Goal: Task Accomplishment & Management: Manage account settings

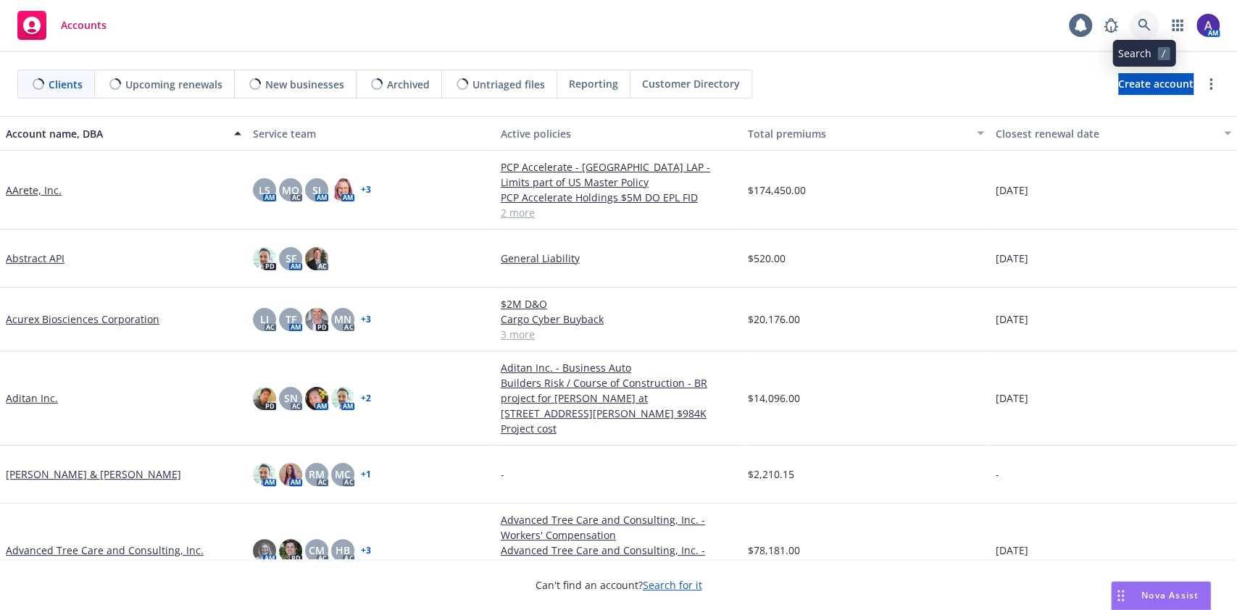
click at [1151, 18] on link at bounding box center [1144, 25] width 29 height 29
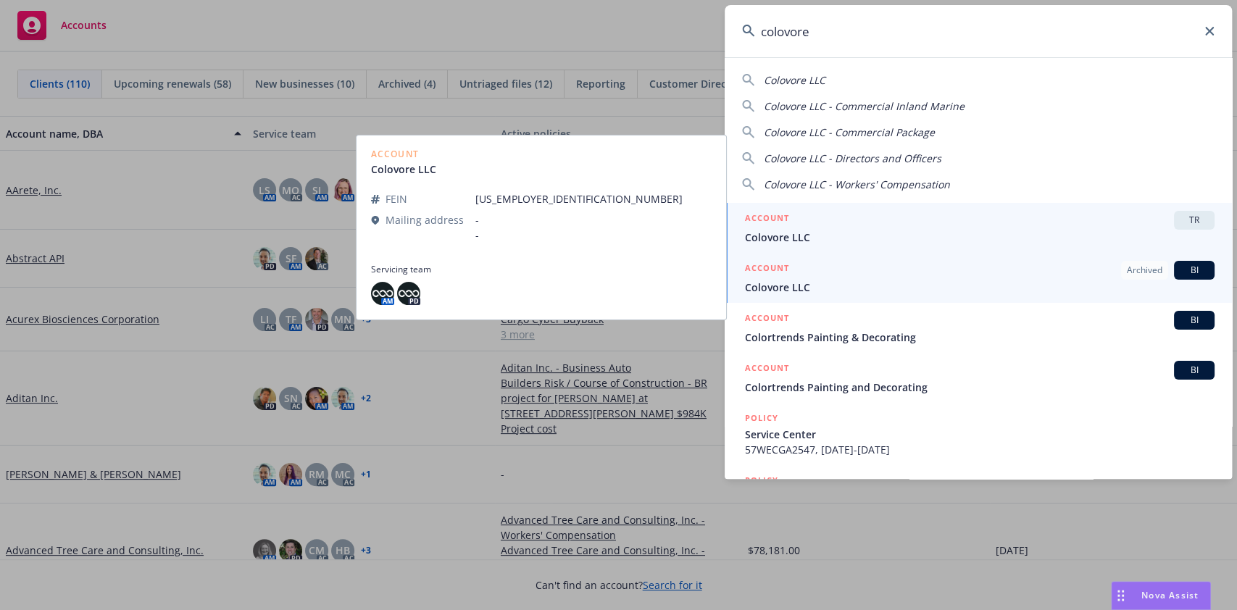
type input "colovore"
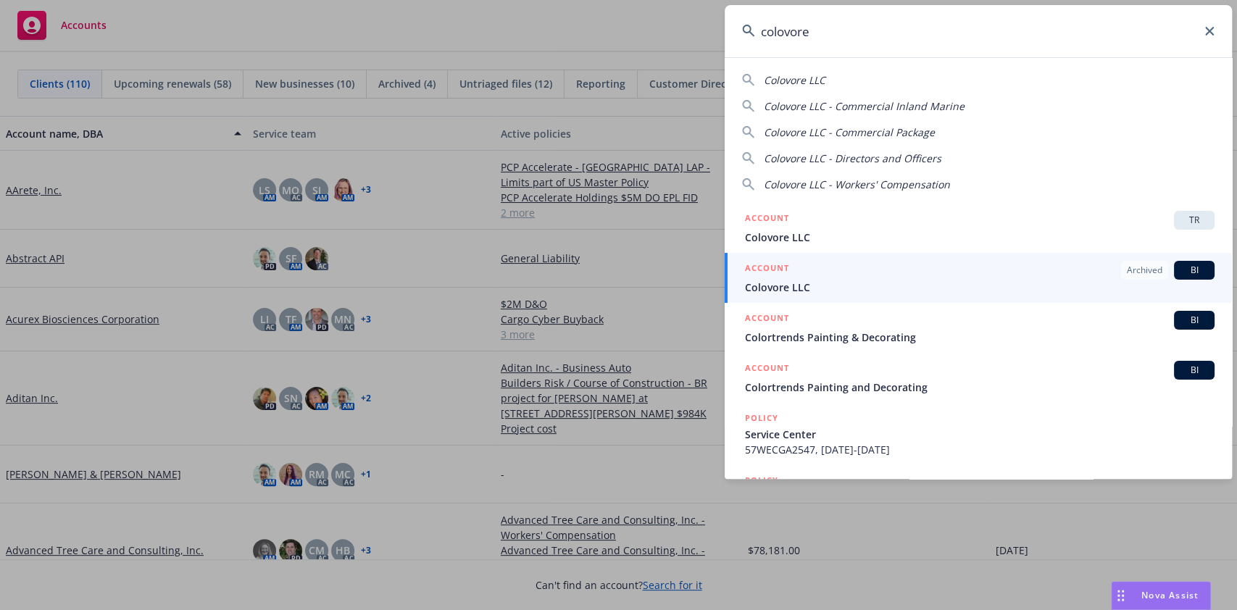
click at [794, 278] on div "ACCOUNT Archived BI" at bounding box center [980, 270] width 470 height 19
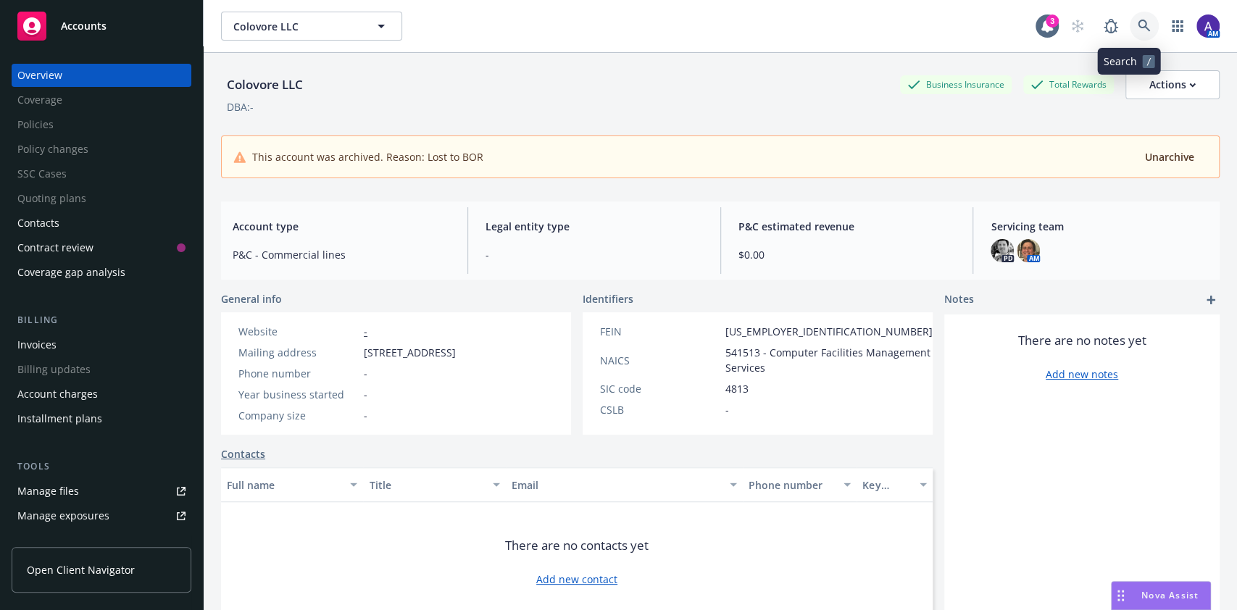
click at [1138, 24] on icon at bounding box center [1144, 26] width 12 height 12
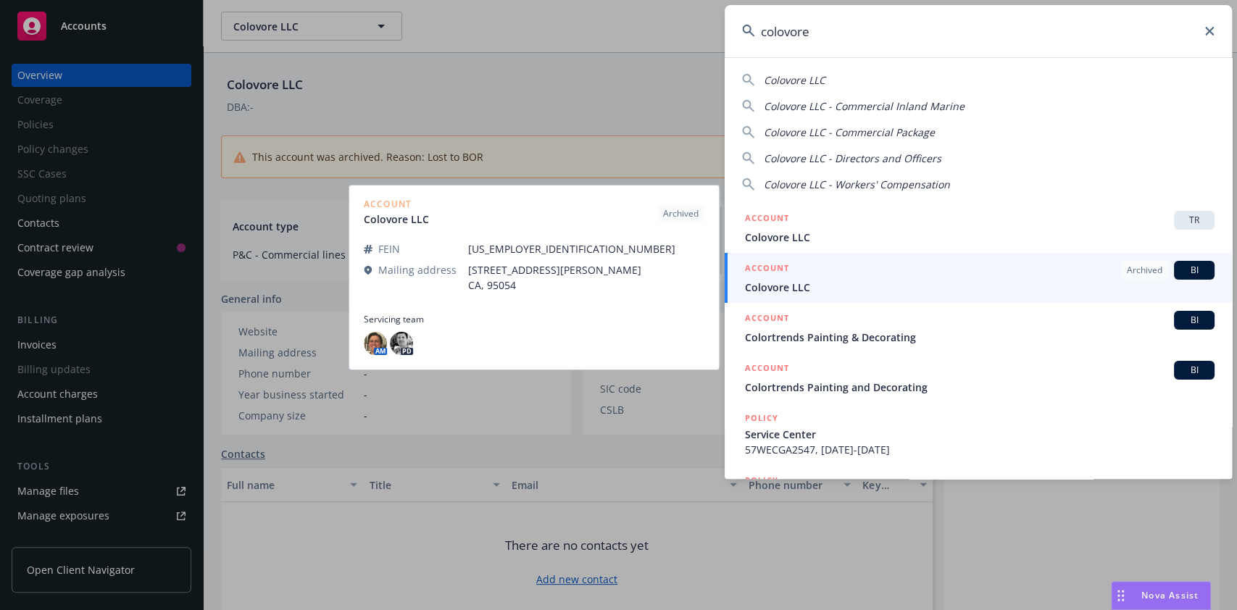
type input "colovore"
click at [818, 300] on link "ACCOUNT Archived BI Colovore LLC" at bounding box center [978, 278] width 507 height 50
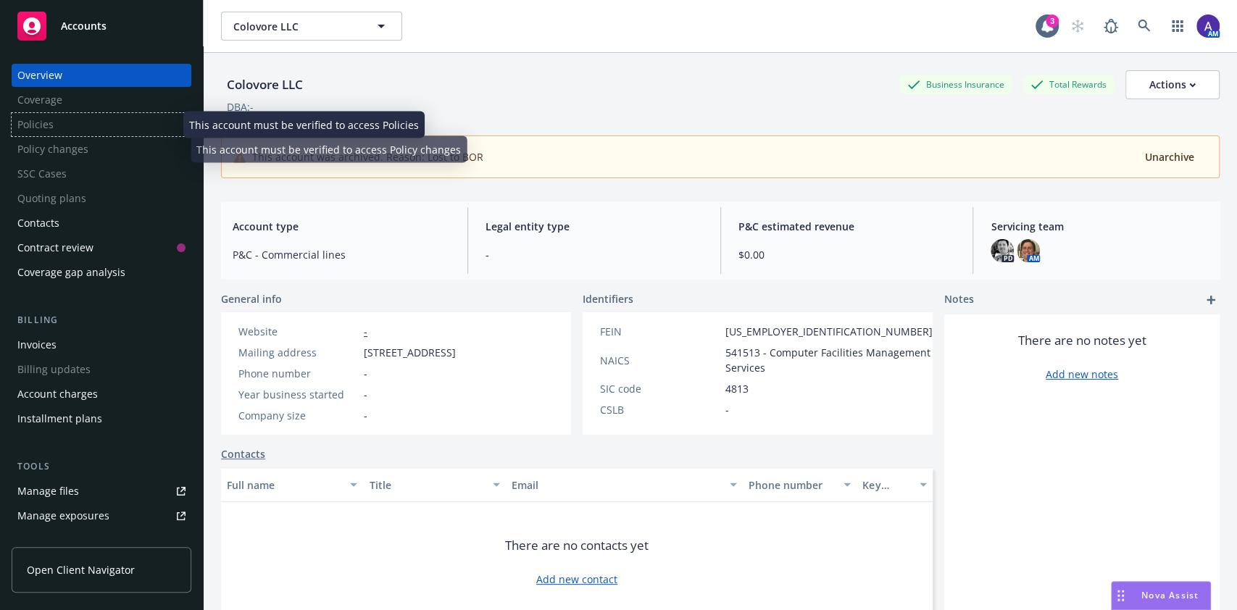
click at [61, 125] on div "Policies" at bounding box center [102, 124] width 180 height 23
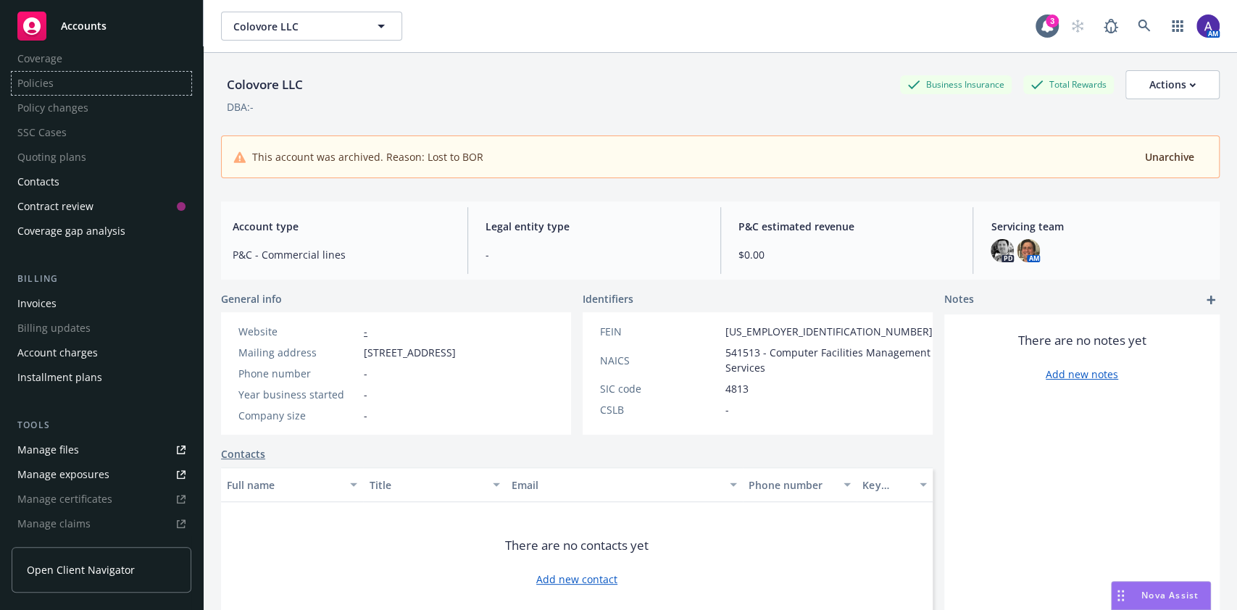
scroll to position [43, 0]
click at [64, 441] on div "Manage files" at bounding box center [48, 447] width 62 height 23
click at [1138, 25] on icon at bounding box center [1144, 26] width 12 height 12
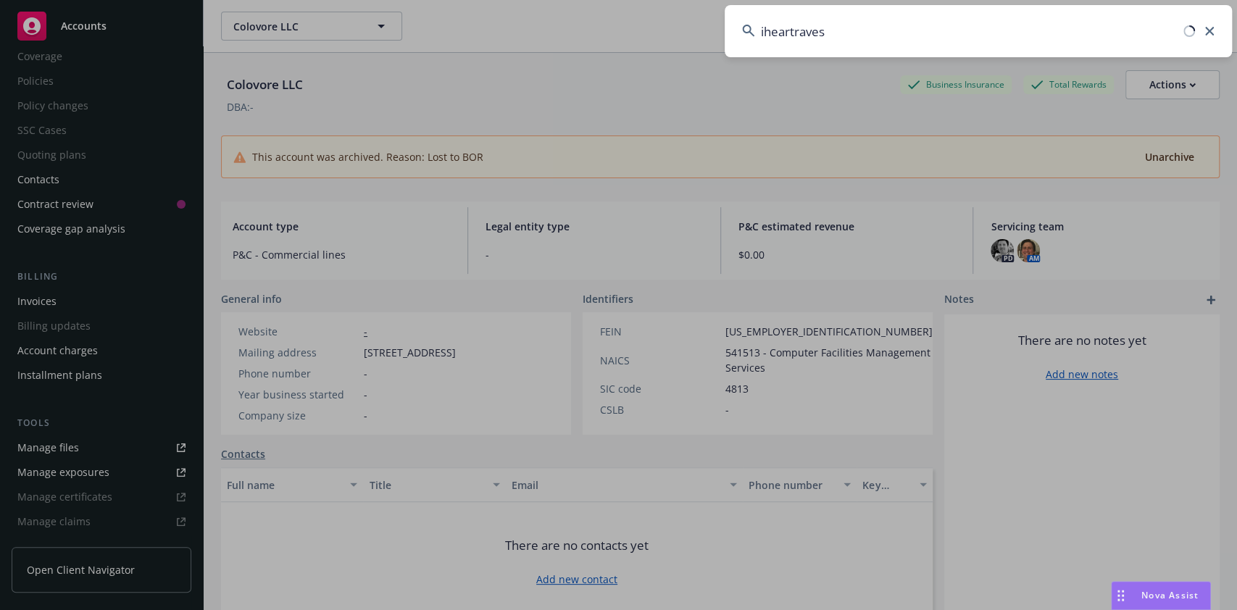
type input "iheartraves"
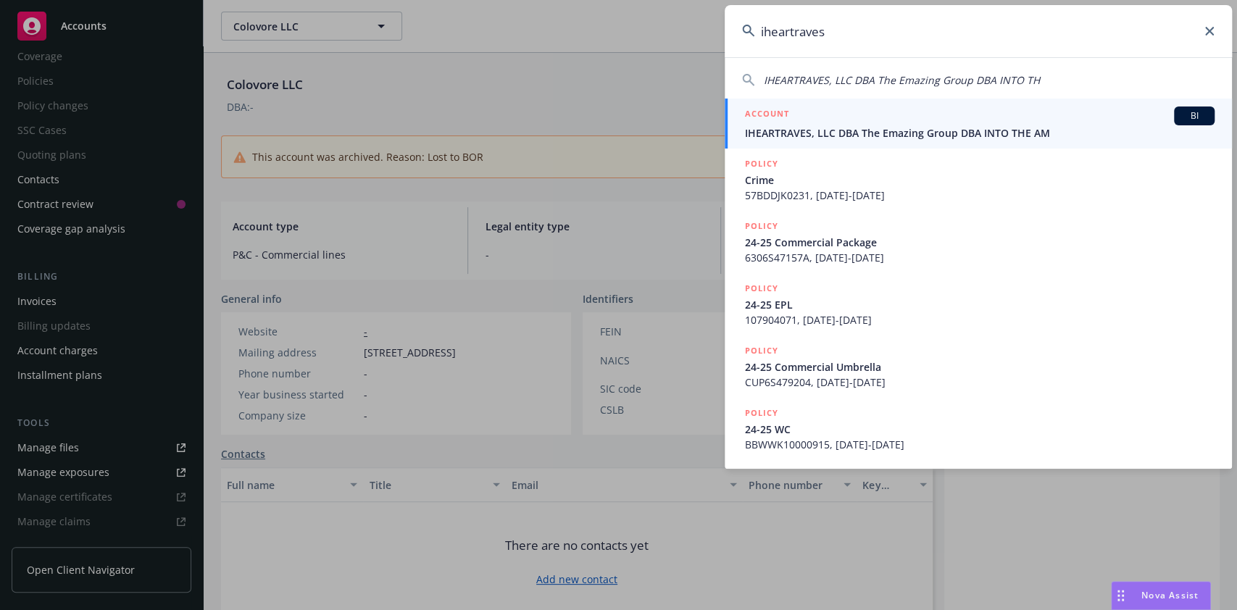
click at [971, 125] on div "ACCOUNT BI" at bounding box center [980, 116] width 470 height 19
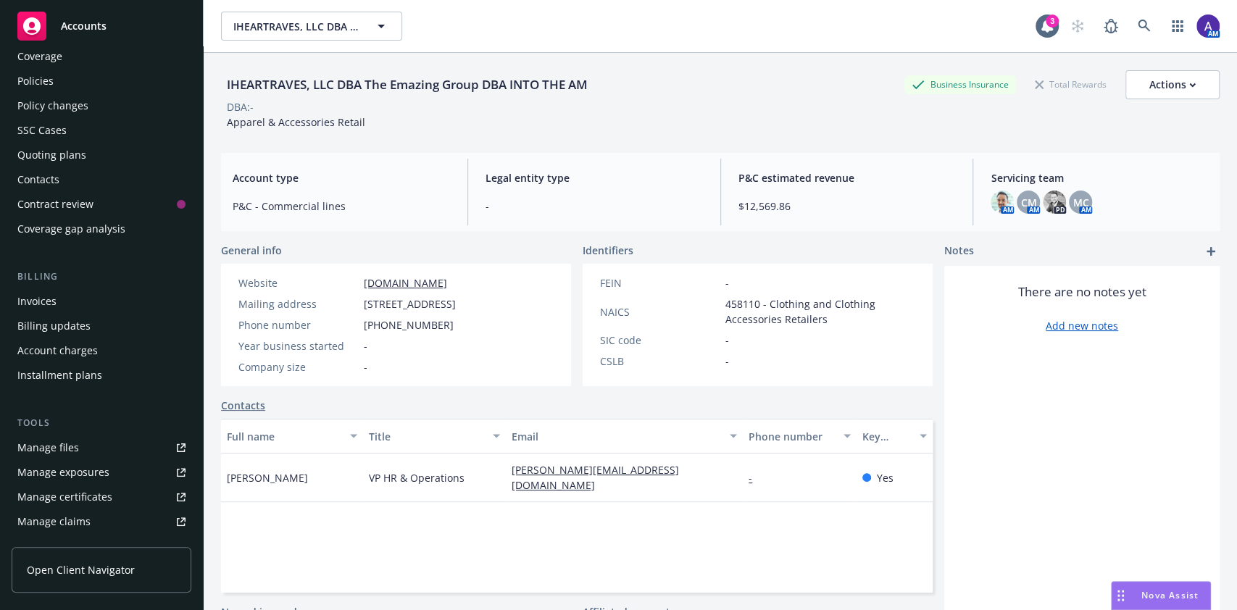
click at [68, 80] on div "Policies" at bounding box center [101, 81] width 168 height 23
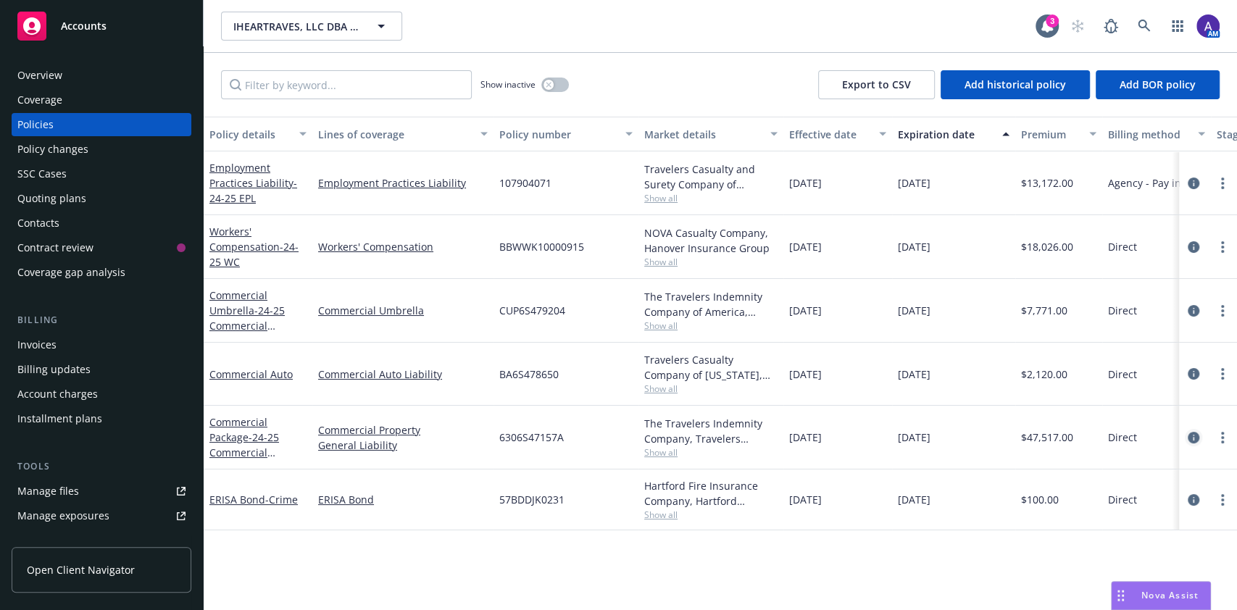
click at [1189, 432] on icon "circleInformation" at bounding box center [1194, 438] width 12 height 12
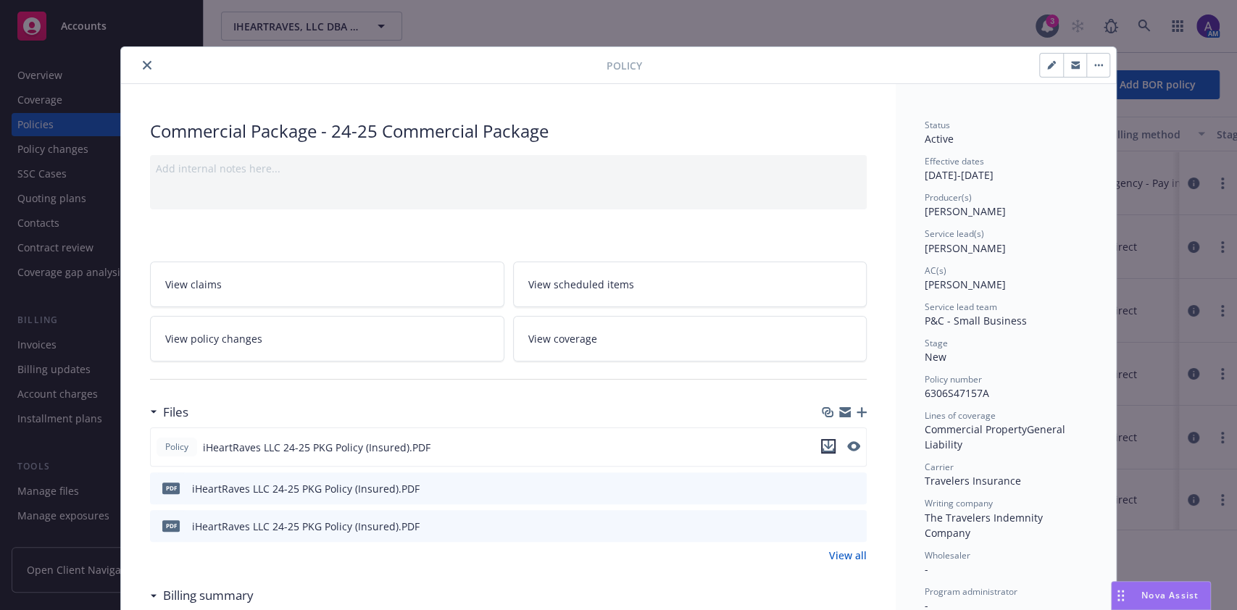
click at [826, 447] on icon "download file" at bounding box center [829, 447] width 12 height 12
click at [1194, 431] on div "Policy Commercial Package - 24-25 Commercial Package Add internal notes here...…" at bounding box center [618, 305] width 1237 height 610
click at [1188, 425] on div "Policy Commercial Package - 24-25 Commercial Package Add internal notes here...…" at bounding box center [618, 305] width 1237 height 610
click at [143, 62] on icon "close" at bounding box center [147, 65] width 9 height 9
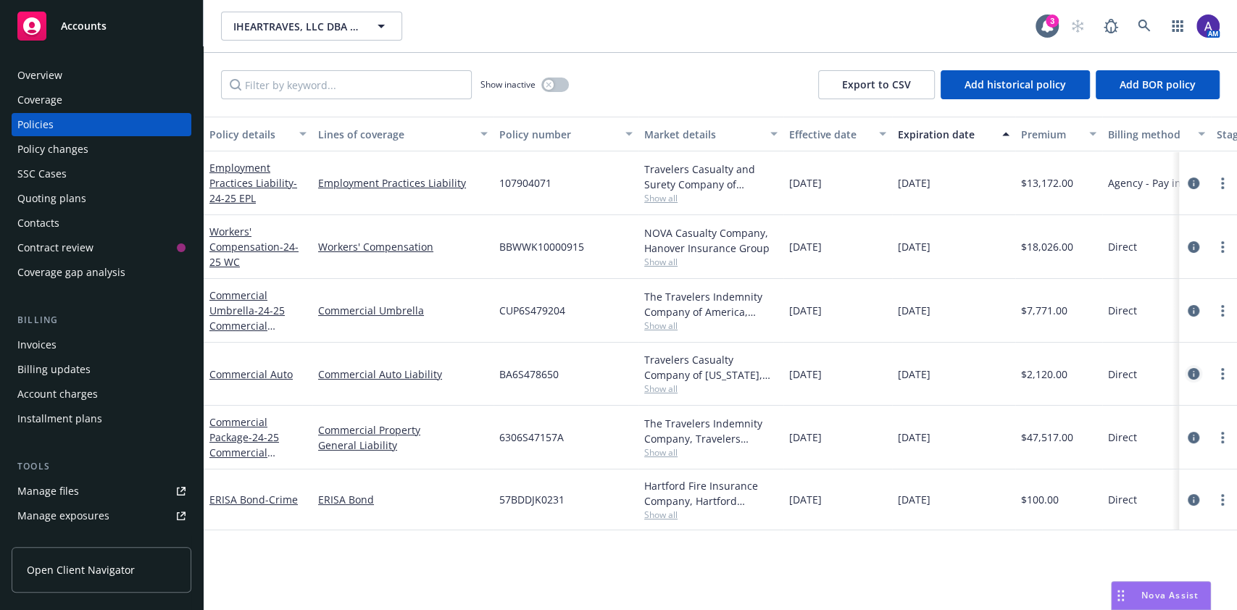
click at [1192, 373] on icon "circleInformation" at bounding box center [1194, 374] width 12 height 12
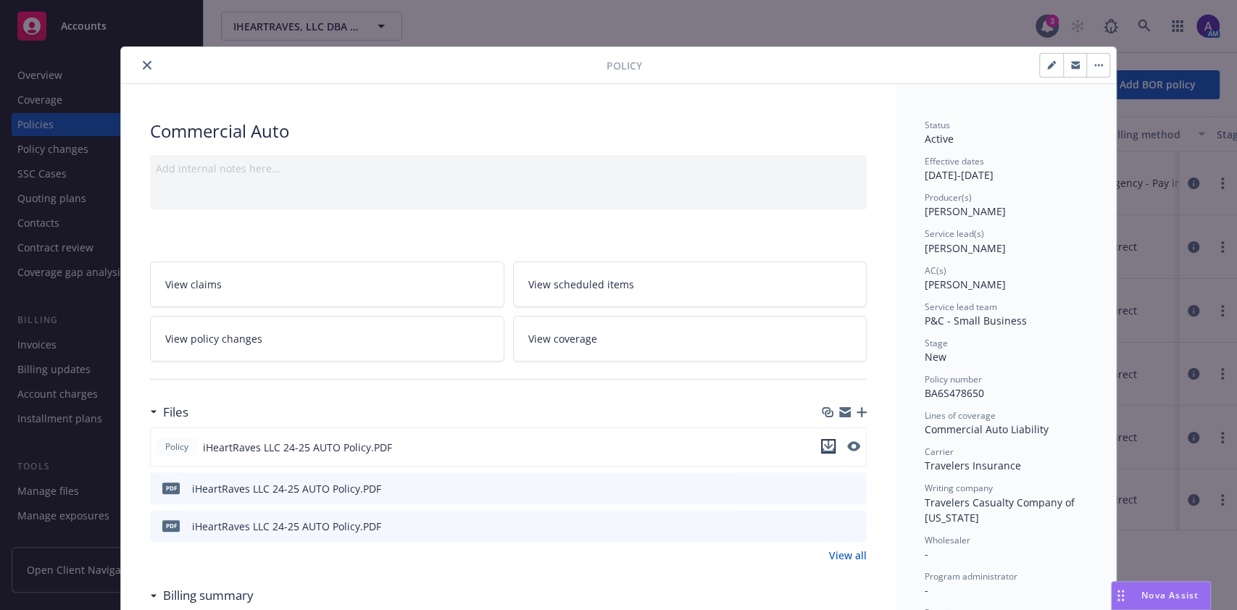
click at [823, 441] on icon "download file" at bounding box center [829, 447] width 12 height 12
click at [138, 66] on button "close" at bounding box center [146, 65] width 17 height 17
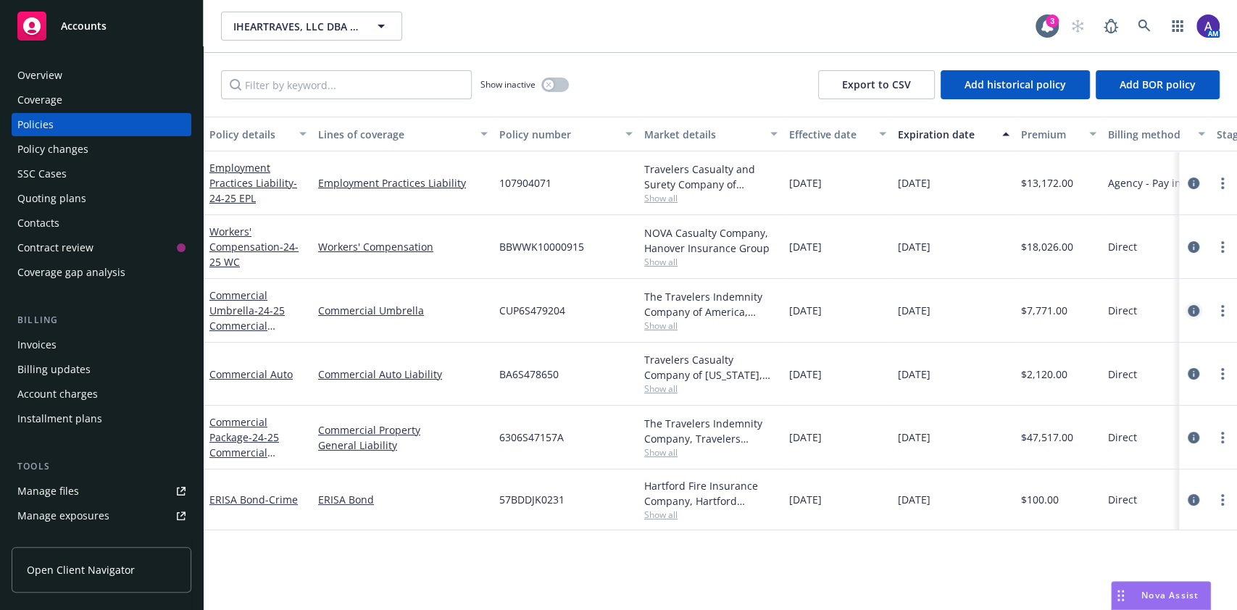
click at [1190, 312] on icon "circleInformation" at bounding box center [1194, 311] width 12 height 12
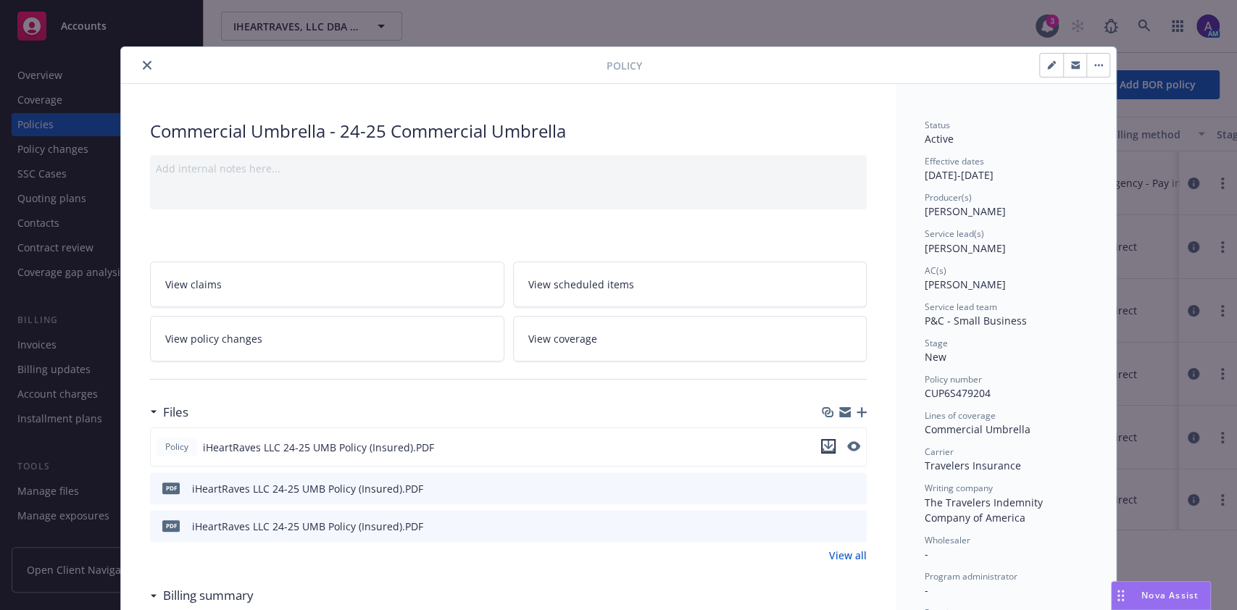
click at [823, 449] on icon "download file" at bounding box center [829, 451] width 12 height 4
click at [138, 67] on button "close" at bounding box center [146, 65] width 17 height 17
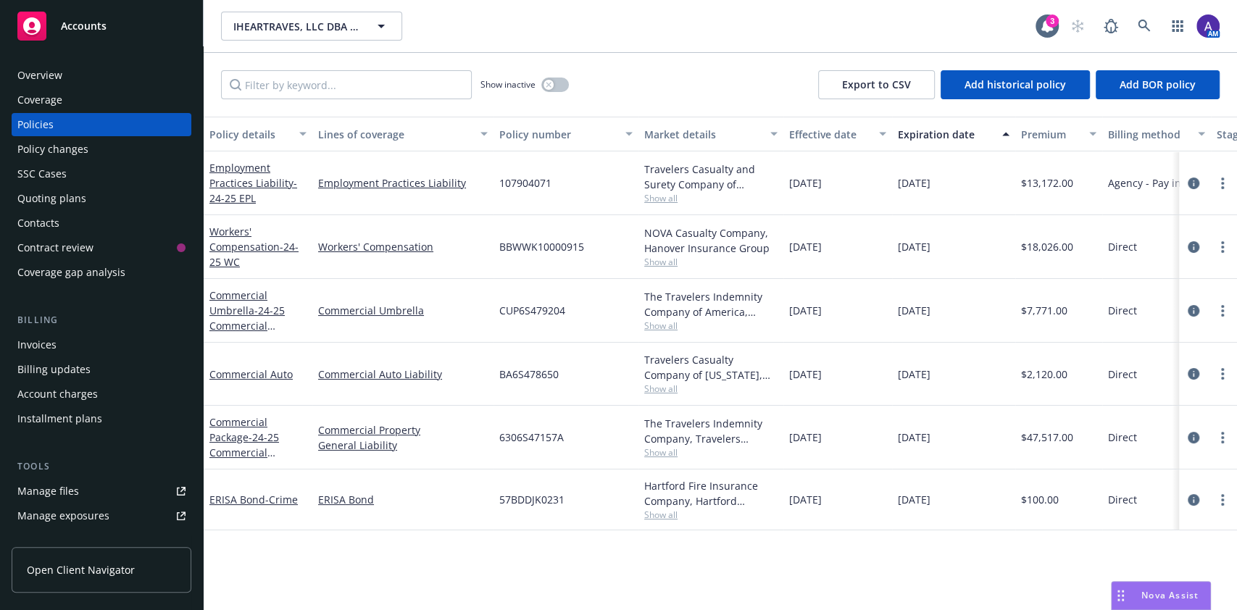
click at [1202, 248] on div at bounding box center [1208, 246] width 46 height 17
click at [1194, 246] on icon "circleInformation" at bounding box center [1194, 247] width 12 height 12
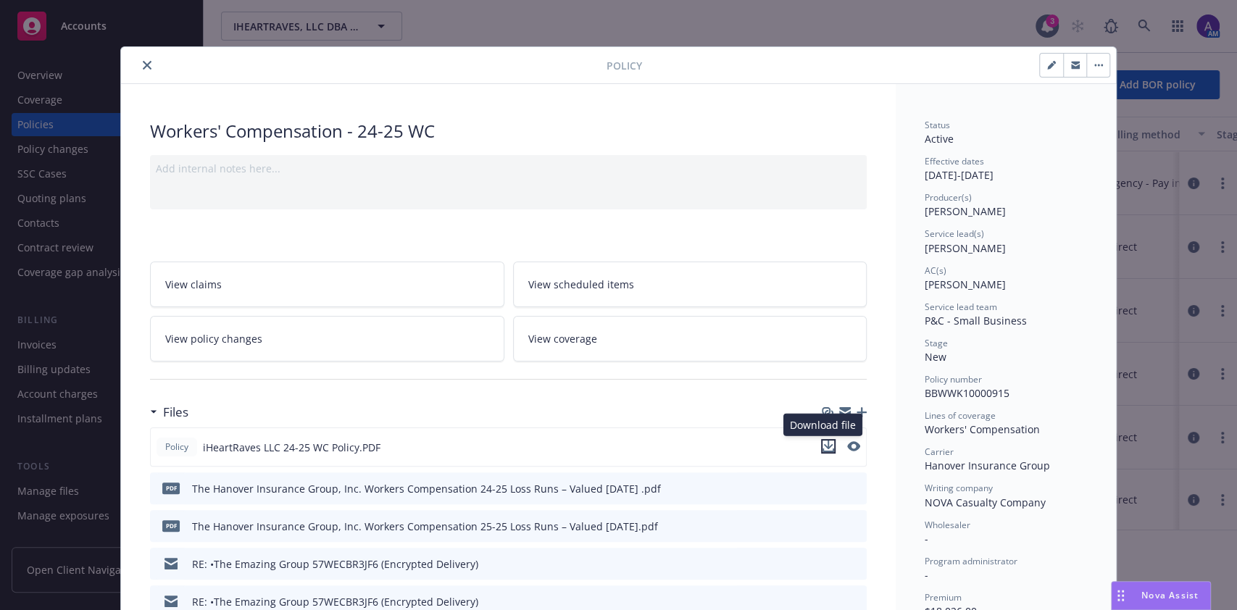
click at [823, 444] on icon "download file" at bounding box center [829, 447] width 12 height 12
click at [143, 67] on icon "close" at bounding box center [147, 65] width 9 height 9
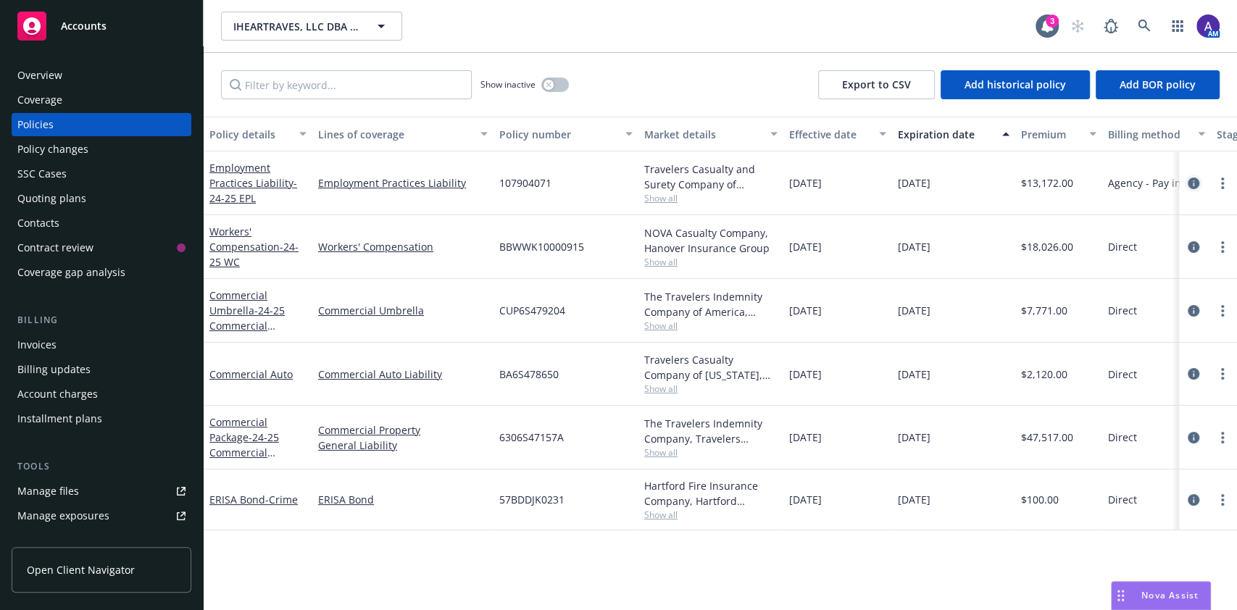
click at [1192, 180] on icon "circleInformation" at bounding box center [1194, 184] width 12 height 12
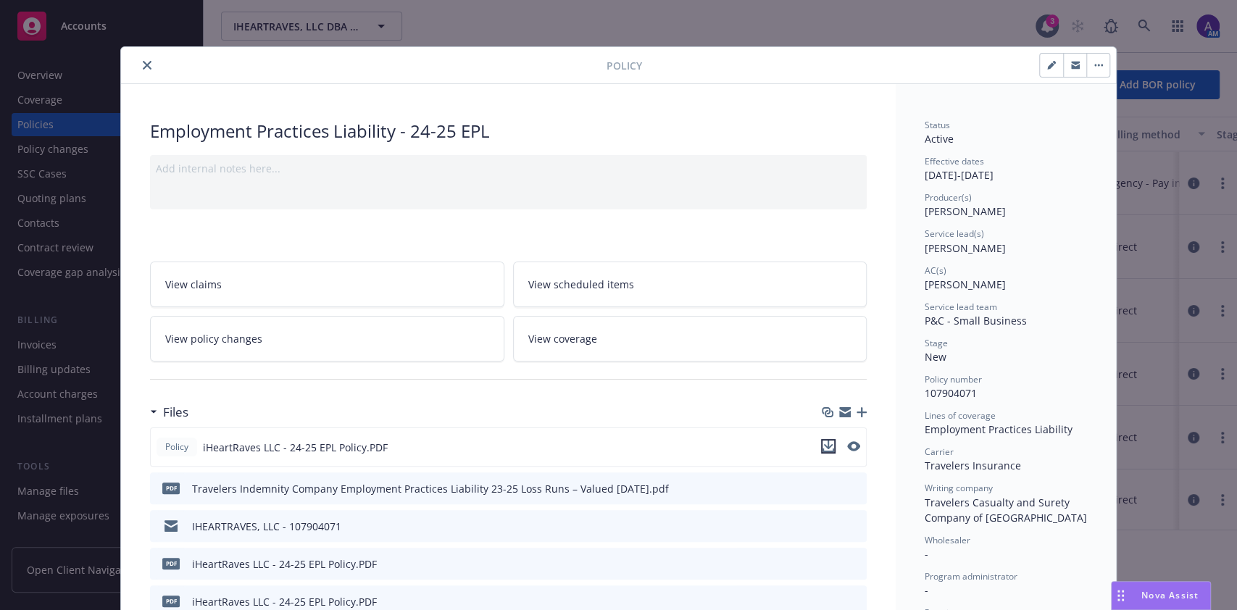
click at [823, 446] on icon "download file" at bounding box center [829, 447] width 12 height 12
click at [1202, 315] on div "Policy Employment Practices Liability - 24-25 EPL Add internal notes here... Vi…" at bounding box center [618, 305] width 1237 height 610
click at [145, 67] on button "close" at bounding box center [146, 65] width 17 height 17
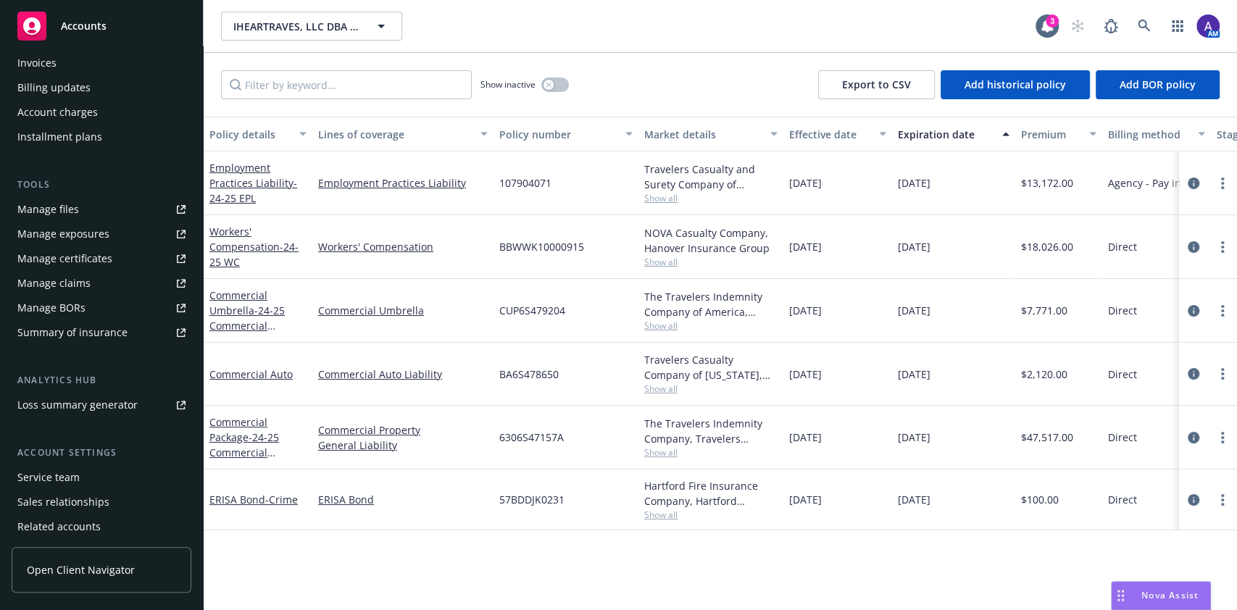
scroll to position [334, 0]
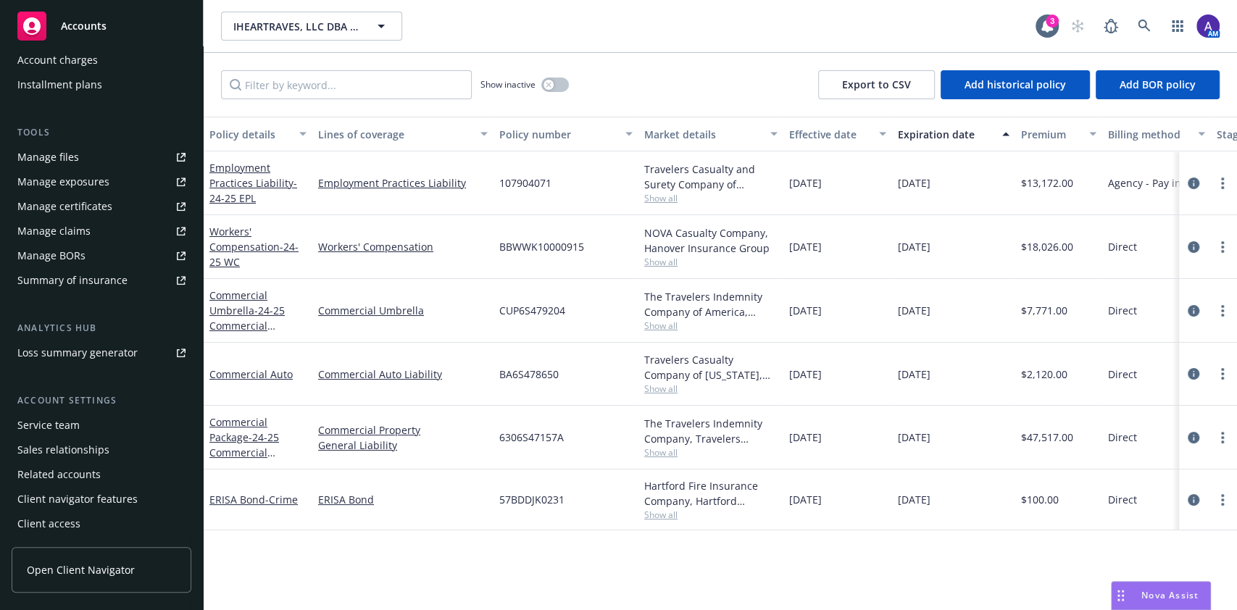
click at [46, 427] on div "Service team" at bounding box center [48, 425] width 62 height 23
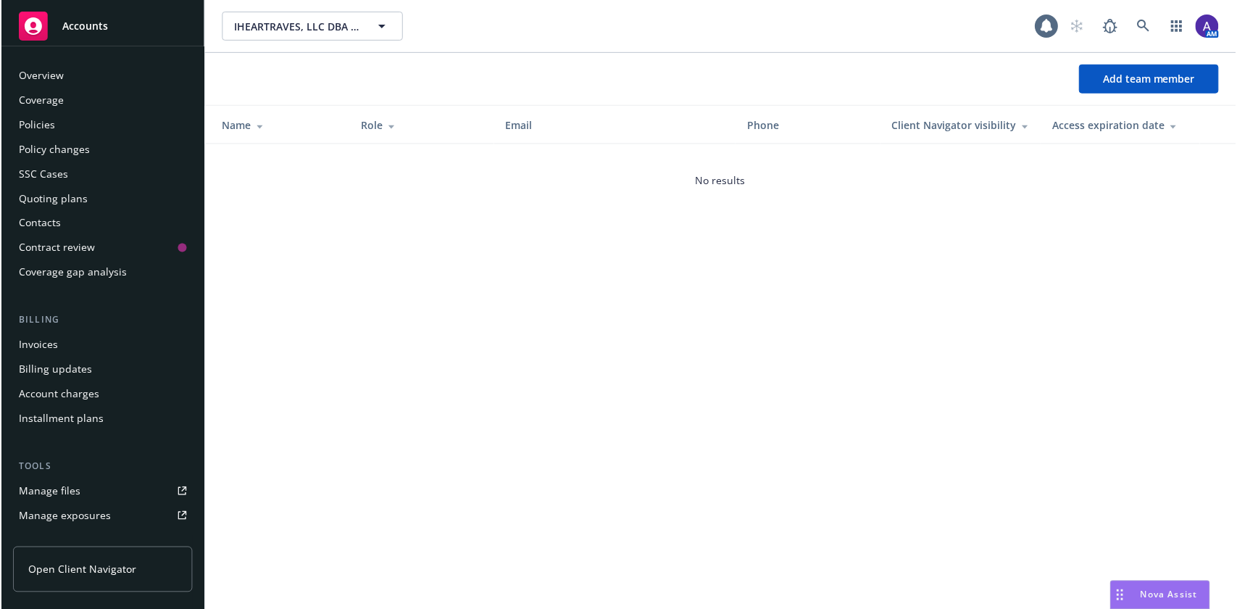
scroll to position [334, 0]
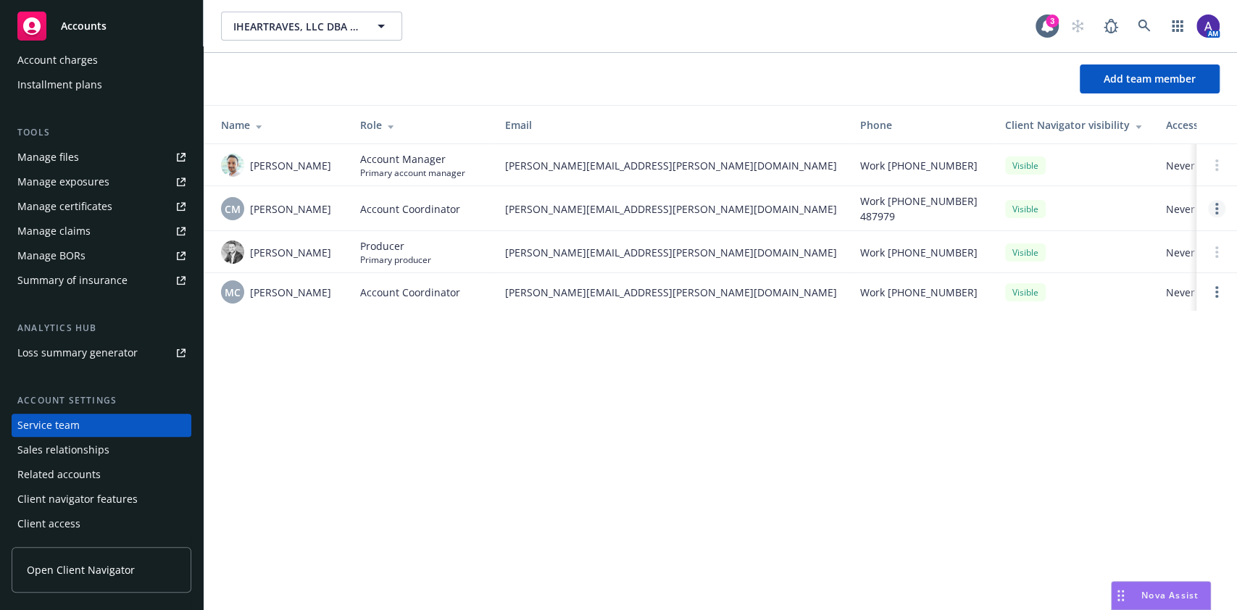
click at [1217, 205] on circle "Open options" at bounding box center [1217, 204] width 3 height 3
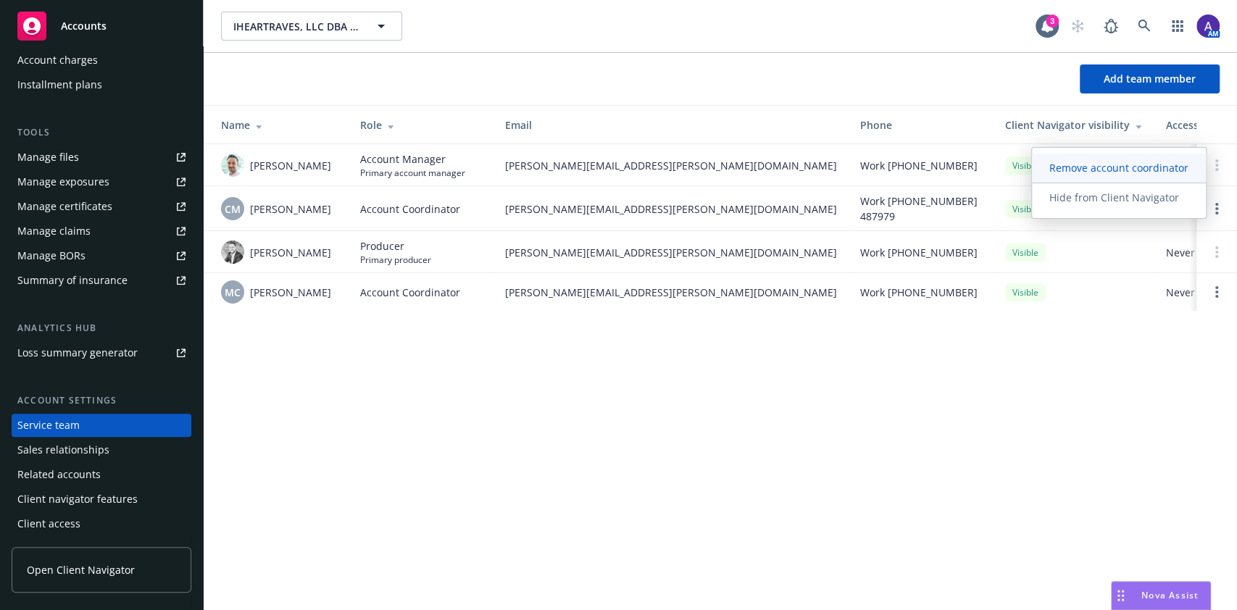
click at [1154, 173] on span "Remove account coordinator" at bounding box center [1119, 168] width 174 height 14
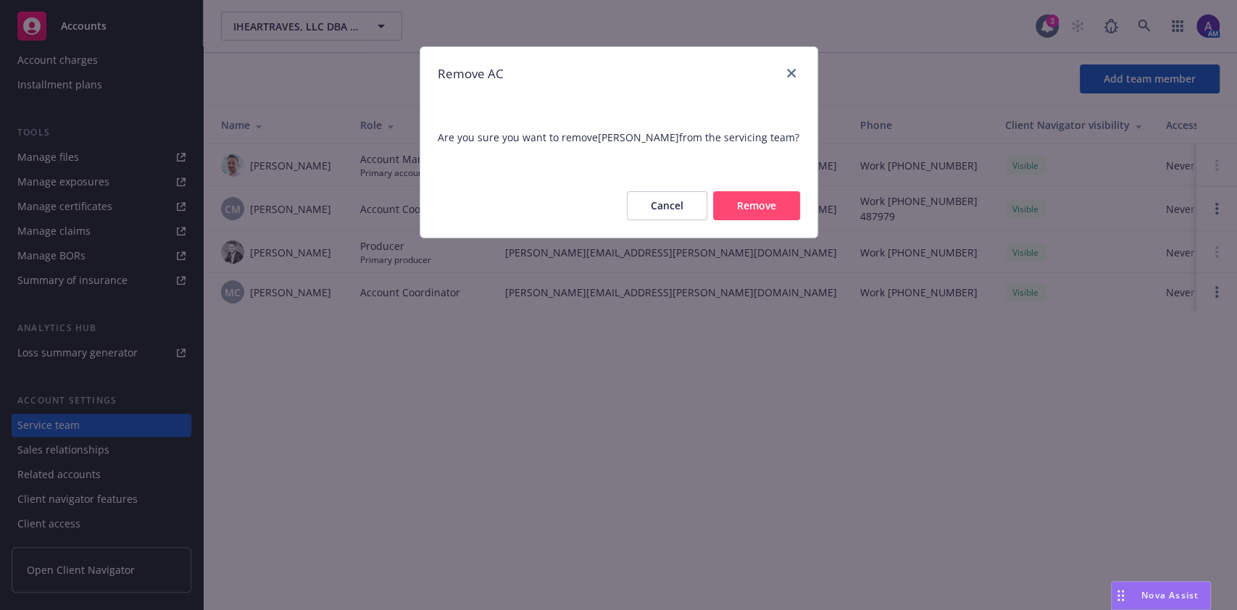
click at [784, 220] on button "Remove" at bounding box center [756, 205] width 87 height 29
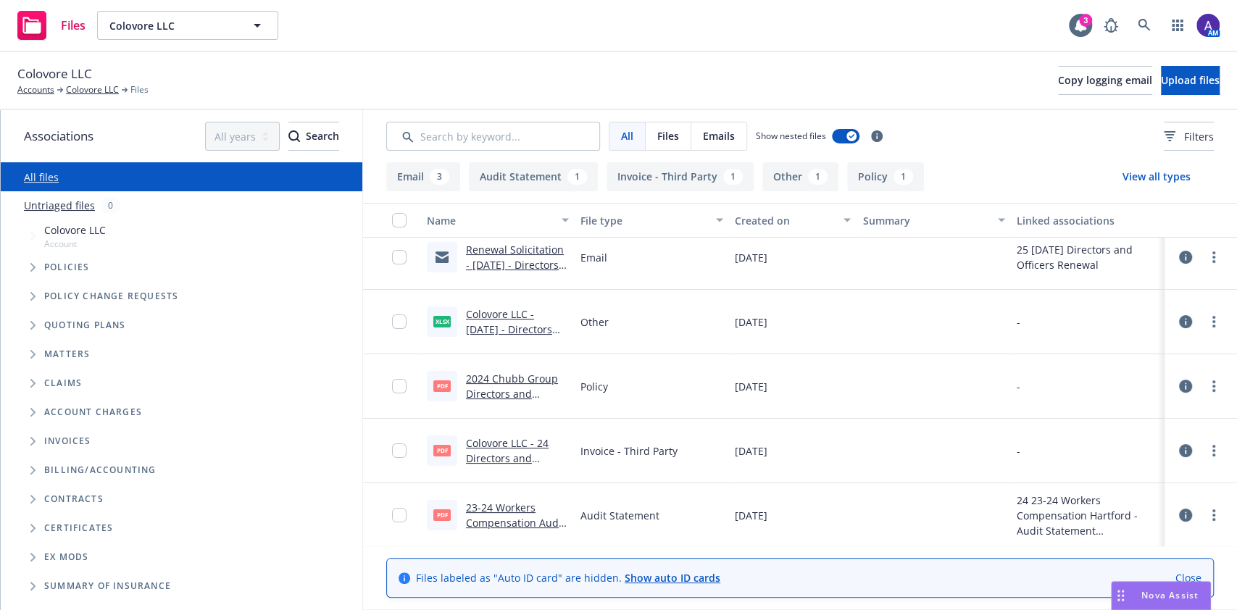
scroll to position [142, 0]
click at [519, 382] on link "2024 Chubb Group Directors and Officers - Policy.pdf" at bounding box center [513, 392] width 94 height 44
click at [1153, 30] on link at bounding box center [1144, 25] width 29 height 29
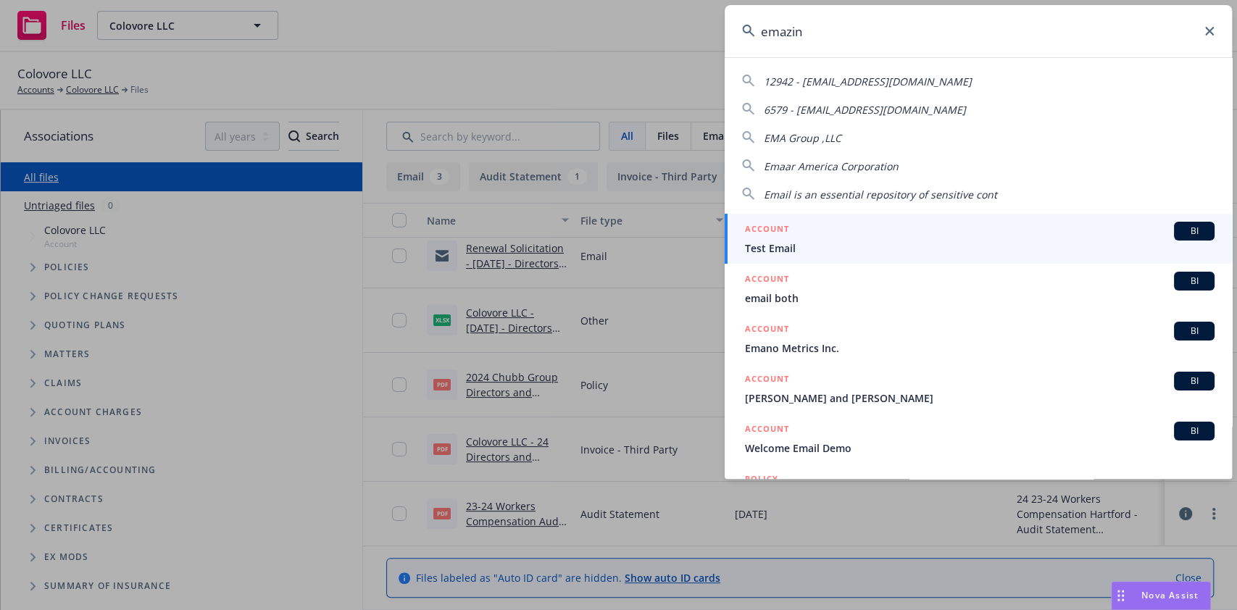
type input "emazing"
